Goal: Task Accomplishment & Management: Manage account settings

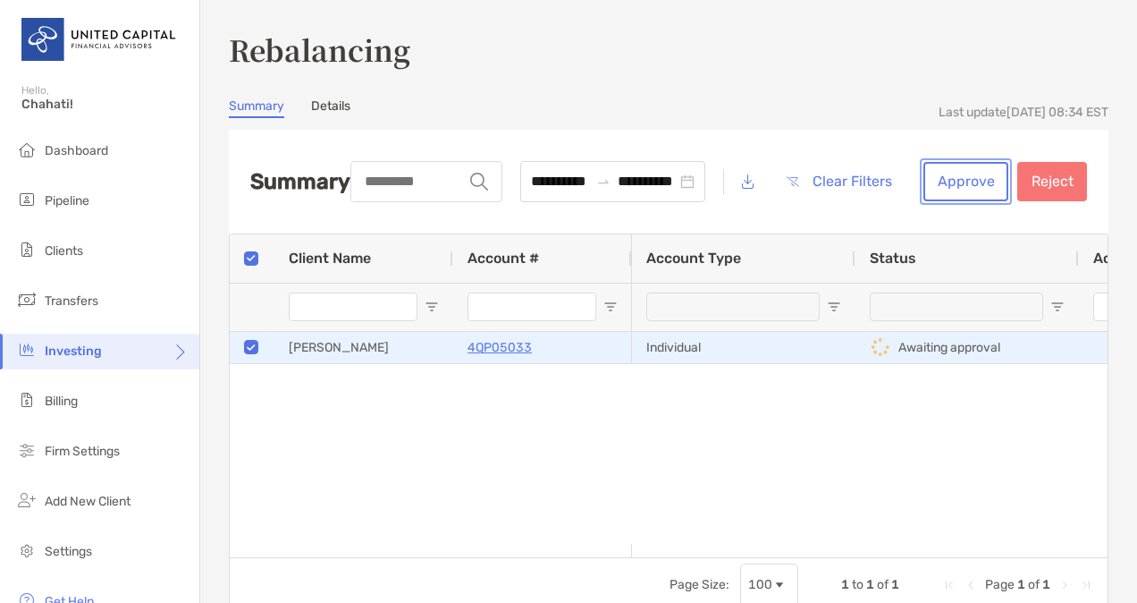
click at [940, 185] on button "Approve" at bounding box center [966, 181] width 85 height 39
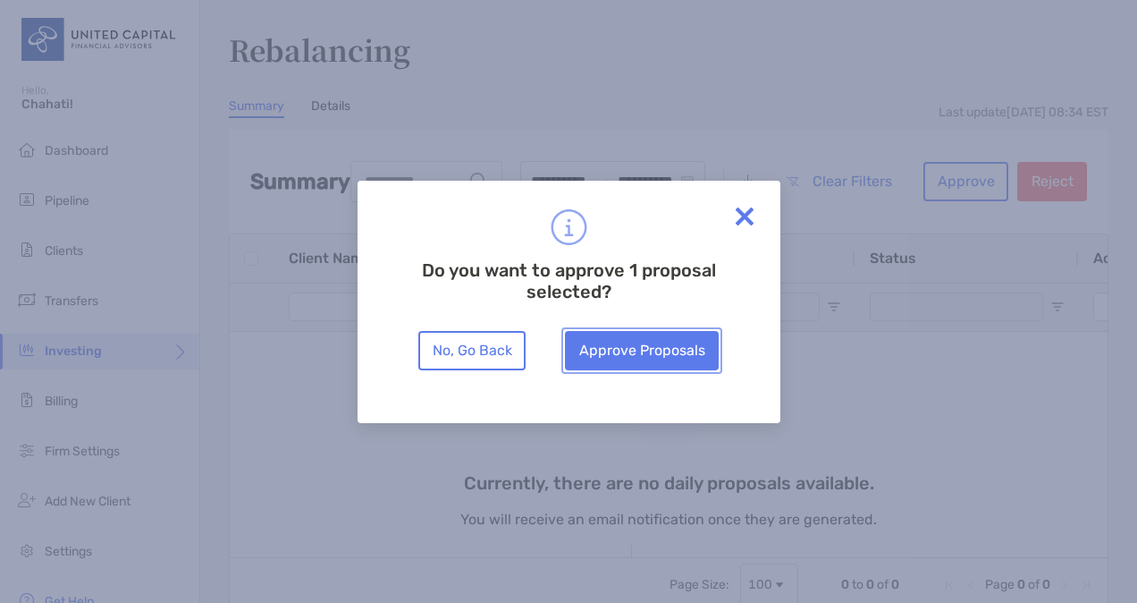
click at [697, 346] on button "Approve Proposals" at bounding box center [642, 350] width 154 height 39
click at [697, 346] on div "No, Go Back Approve Proposals" at bounding box center [569, 350] width 340 height 39
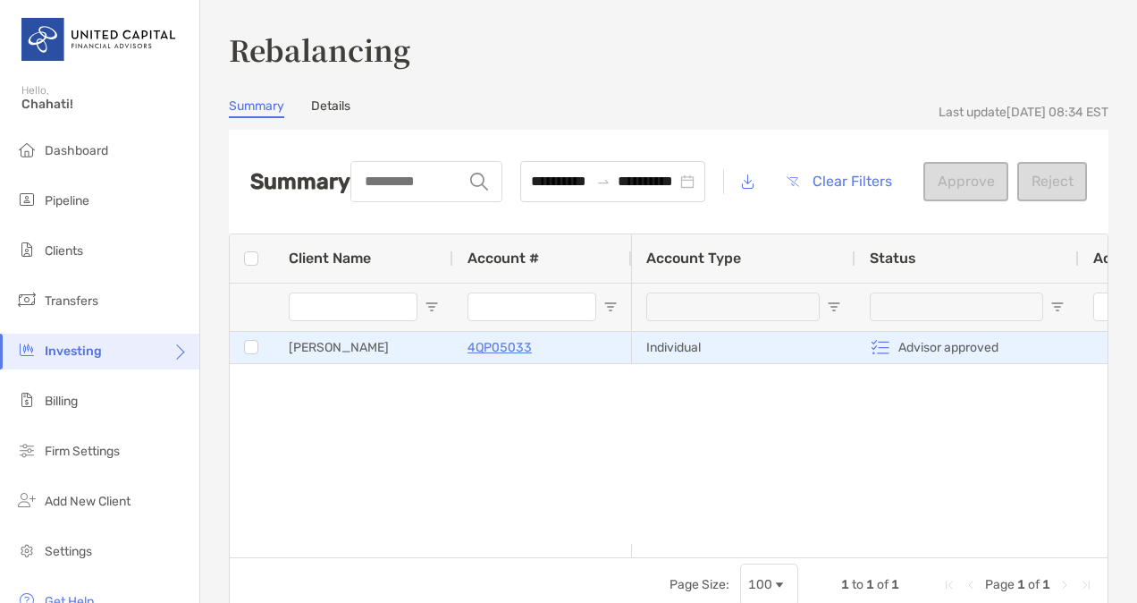
click at [489, 345] on p "4QP05033" at bounding box center [500, 347] width 64 height 22
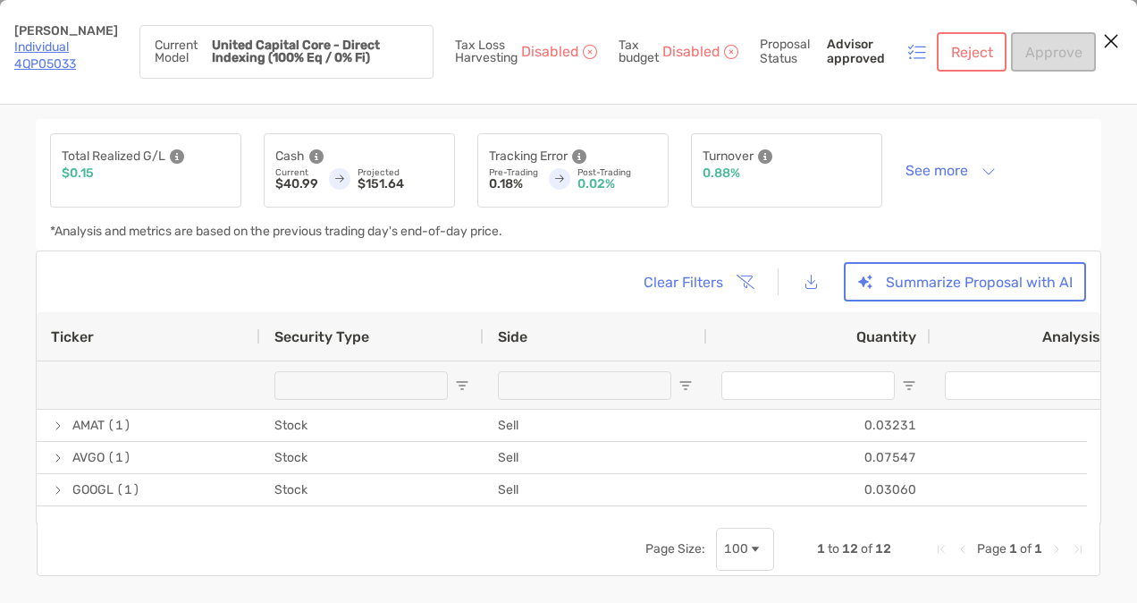
click at [41, 55] on link "Individual 4QP05033" at bounding box center [45, 55] width 62 height 32
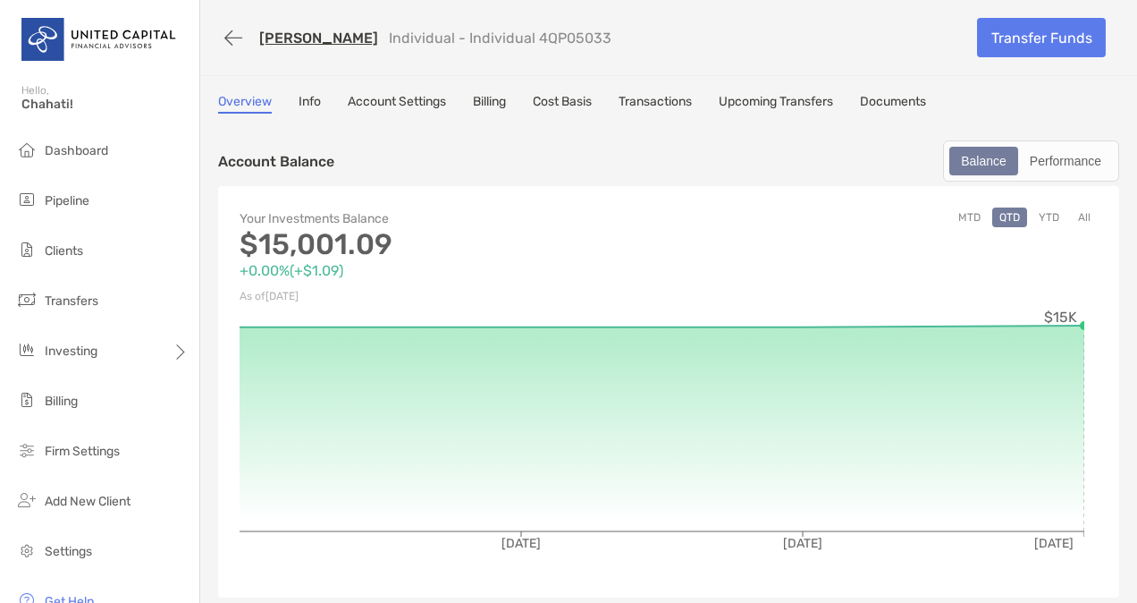
click at [549, 103] on link "Cost Basis" at bounding box center [562, 104] width 59 height 20
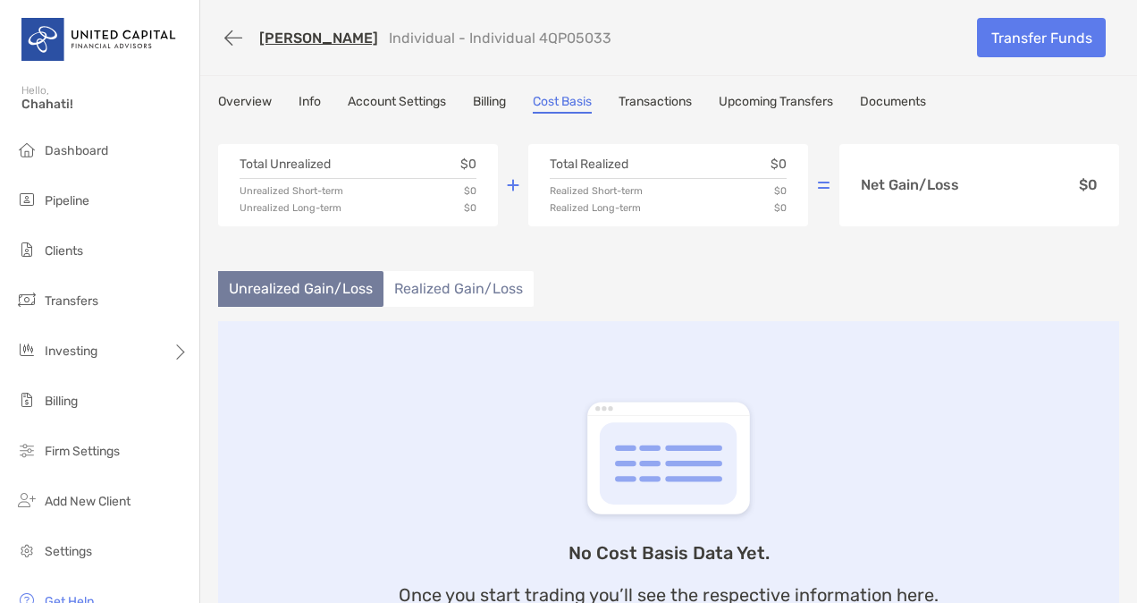
click at [418, 281] on li "Realized Gain/Loss" at bounding box center [459, 289] width 150 height 36
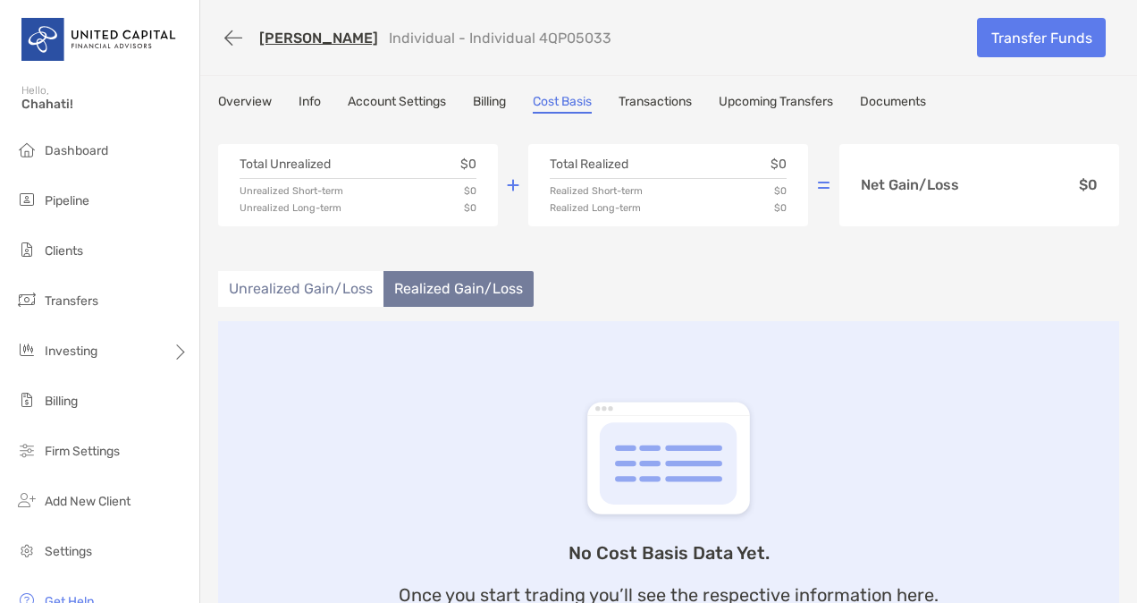
click at [333, 293] on li "Unrealized Gain/Loss" at bounding box center [300, 289] width 165 height 36
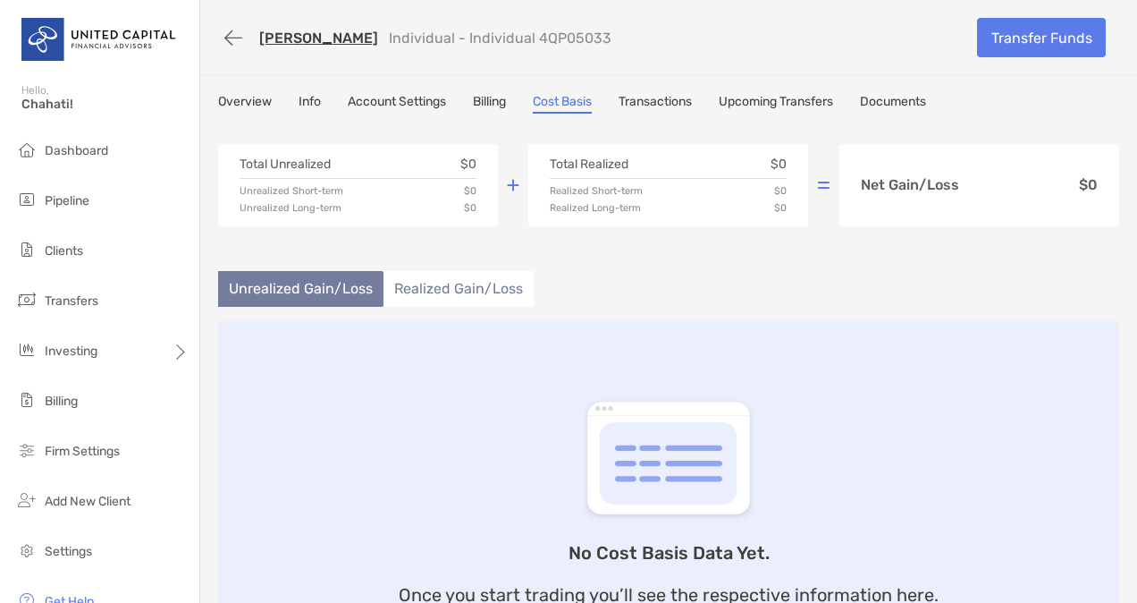
click at [493, 94] on link "Billing" at bounding box center [489, 104] width 33 height 20
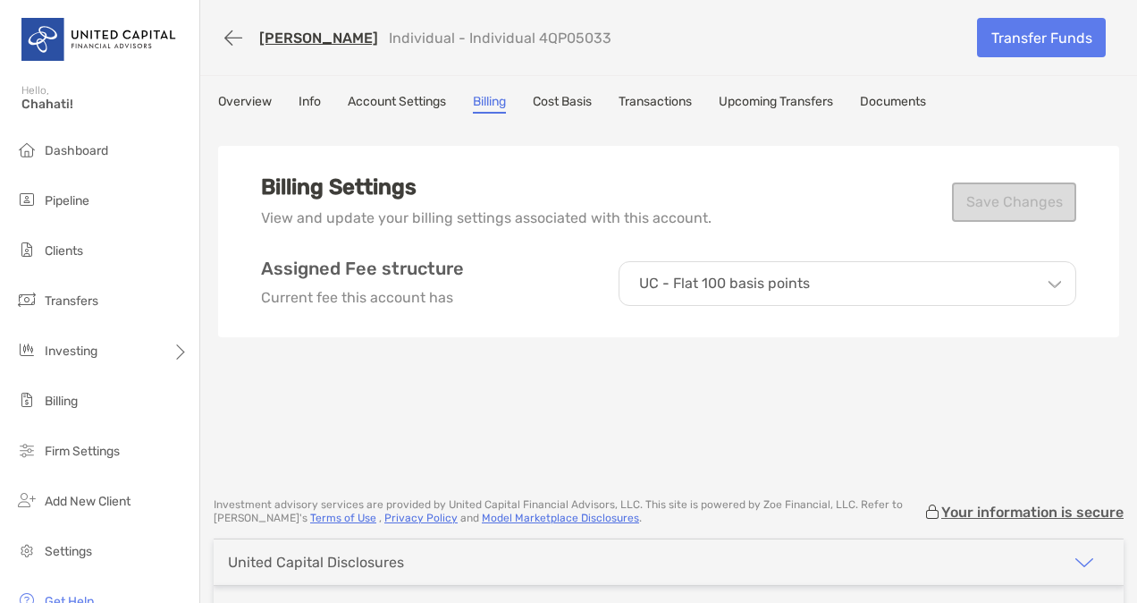
click at [406, 100] on link "Account Settings" at bounding box center [397, 104] width 98 height 20
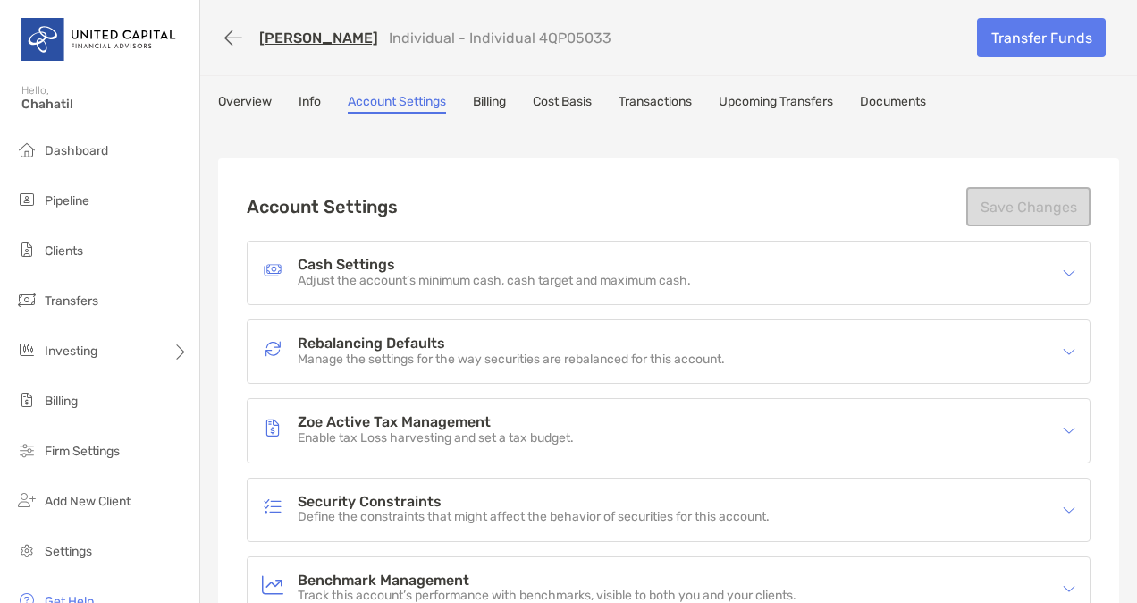
click at [268, 97] on link "Overview" at bounding box center [245, 104] width 54 height 20
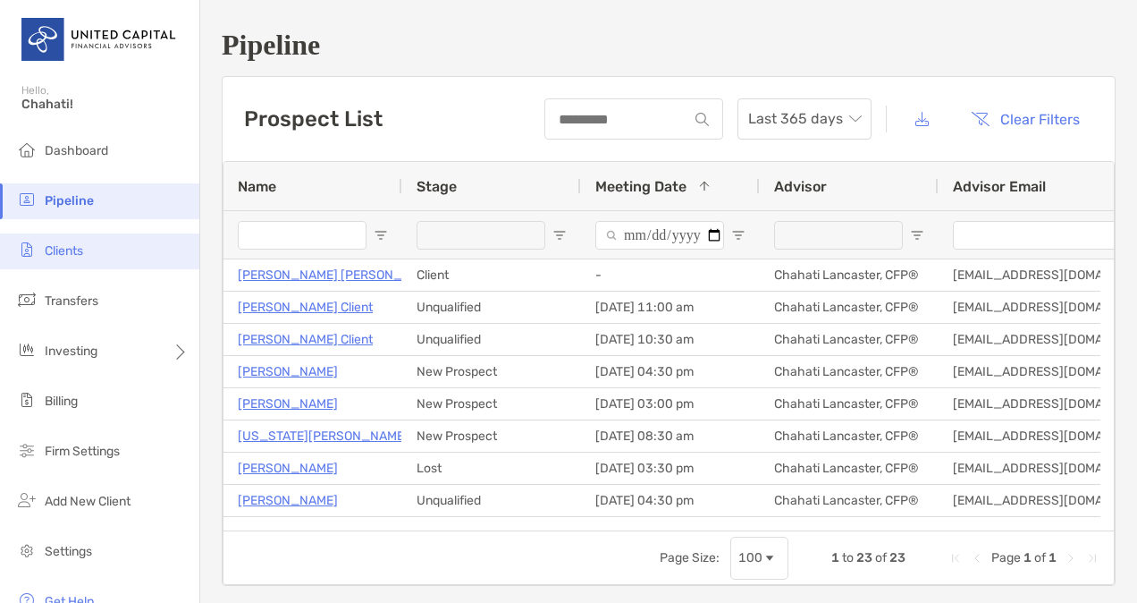
click at [95, 256] on li "Clients" at bounding box center [99, 251] width 199 height 36
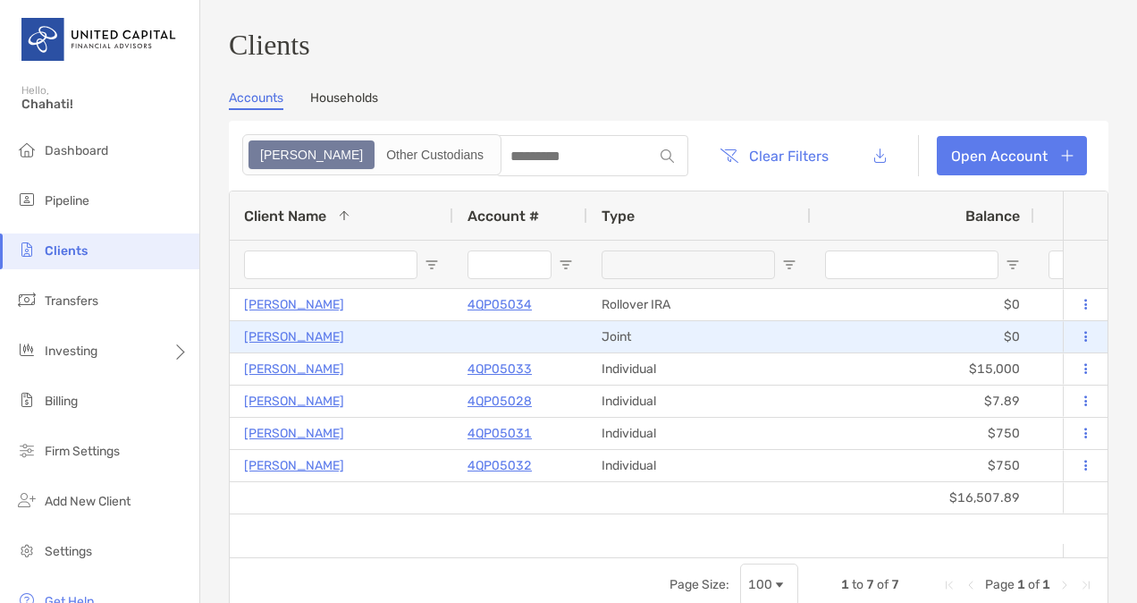
click at [288, 341] on p "[PERSON_NAME]" at bounding box center [294, 336] width 100 height 22
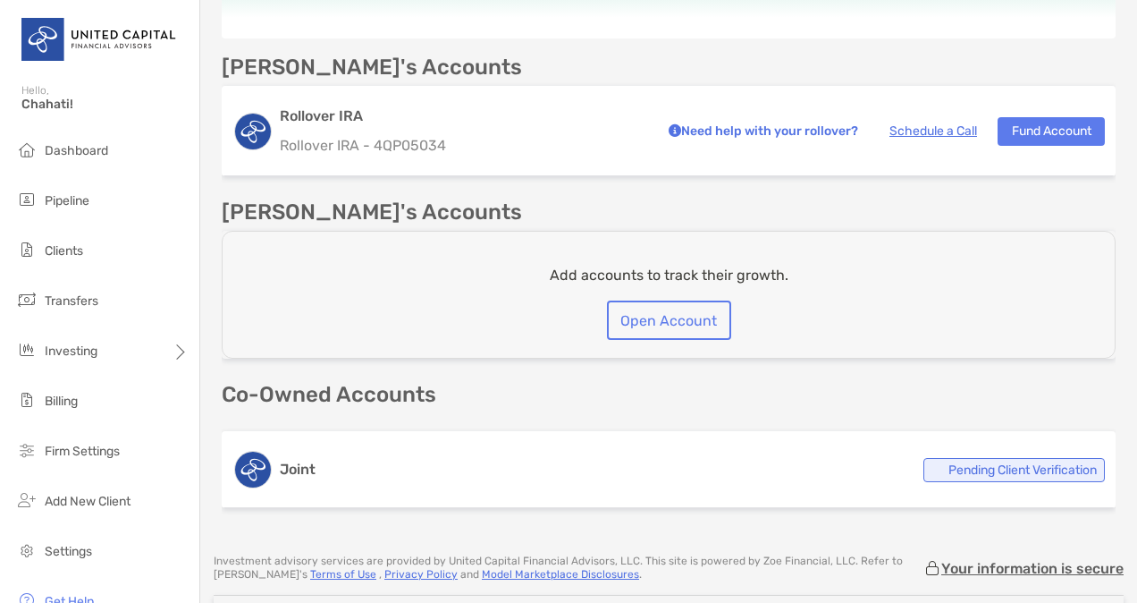
scroll to position [381, 0]
